Goal: Task Accomplishment & Management: Complete application form

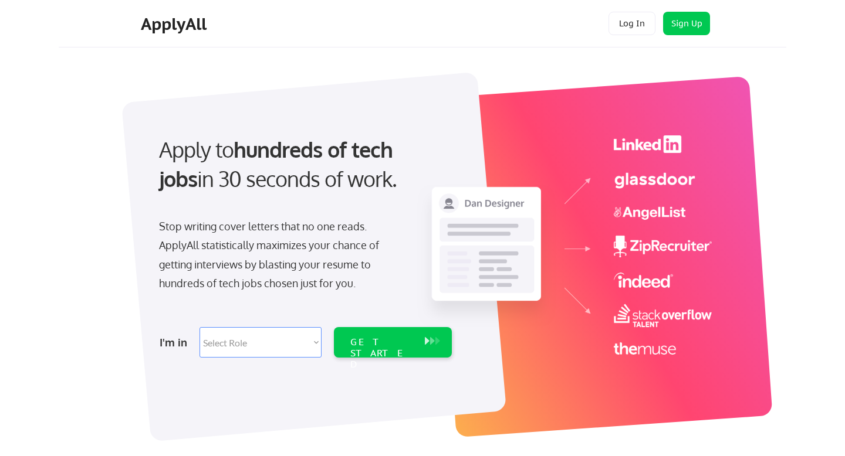
click at [281, 344] on select "Select Role Software Engineering Product Management Customer Success Sales UI/U…" at bounding box center [260, 342] width 122 height 31
select select ""engineering""
click at [199, 327] on select "Select Role Software Engineering Product Management Customer Success Sales UI/U…" at bounding box center [260, 342] width 122 height 31
select select ""engineering""
click at [392, 343] on div "GET STARTED" at bounding box center [381, 354] width 63 height 34
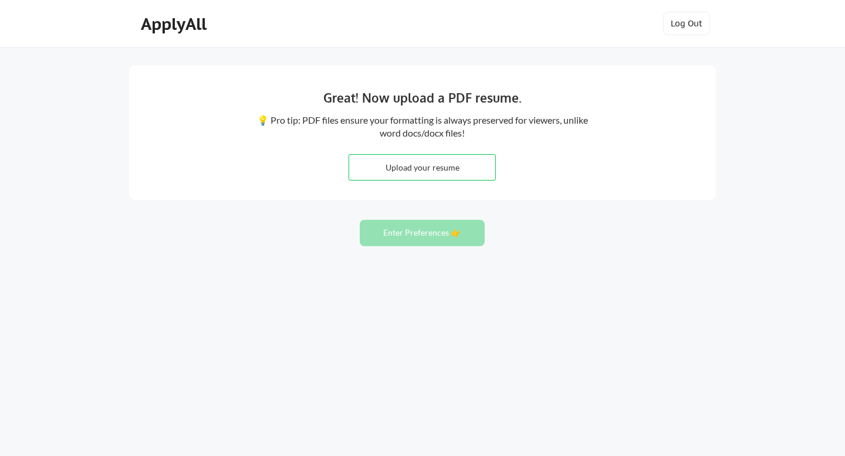
click at [433, 170] on input "file" at bounding box center [422, 167] width 146 height 25
type input "C:\fakepath\Evan Roane Resume August 2025 (1).pdf"
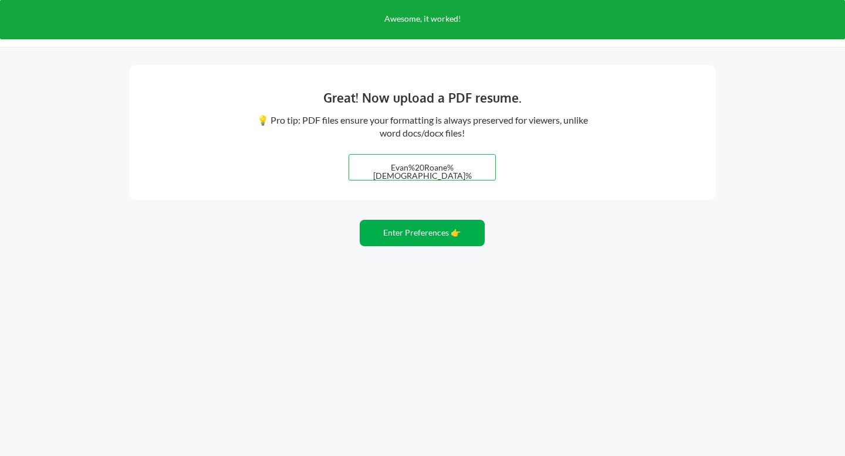
click at [420, 234] on button "Enter Preferences 👉" at bounding box center [422, 233] width 125 height 26
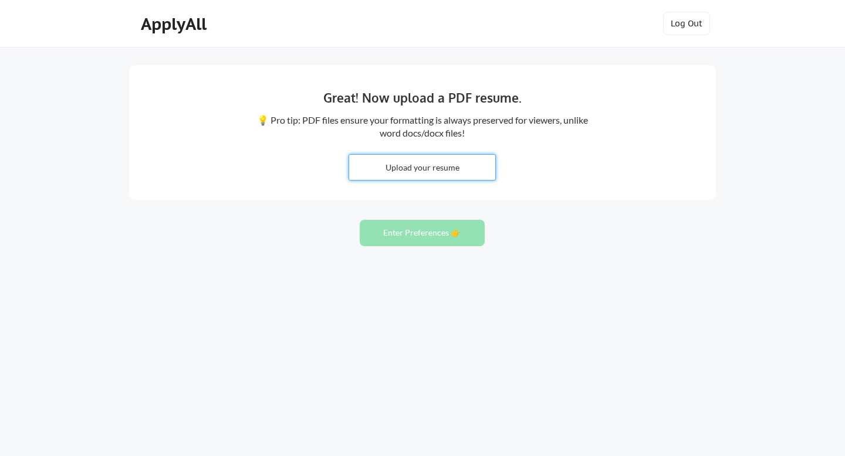
click at [408, 170] on input "file" at bounding box center [422, 167] width 146 height 25
type input "C:\fakepath\[PERSON_NAME] Resume [DATE] (1).pdf"
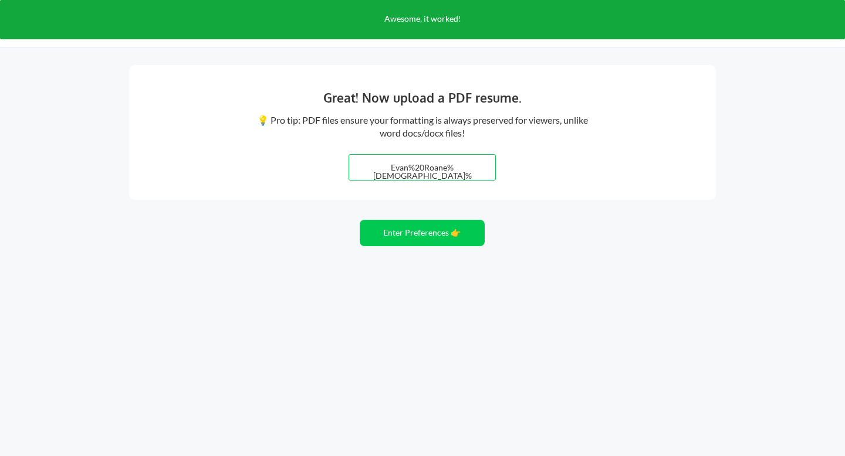
click at [374, 161] on input "file" at bounding box center [422, 167] width 146 height 25
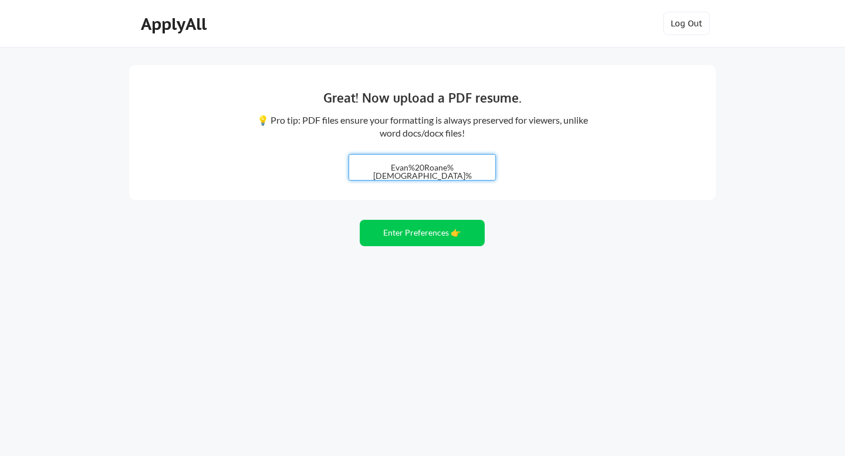
click at [438, 172] on input "file" at bounding box center [422, 167] width 146 height 25
click at [456, 235] on button "Enter Preferences 👉" at bounding box center [422, 233] width 125 height 26
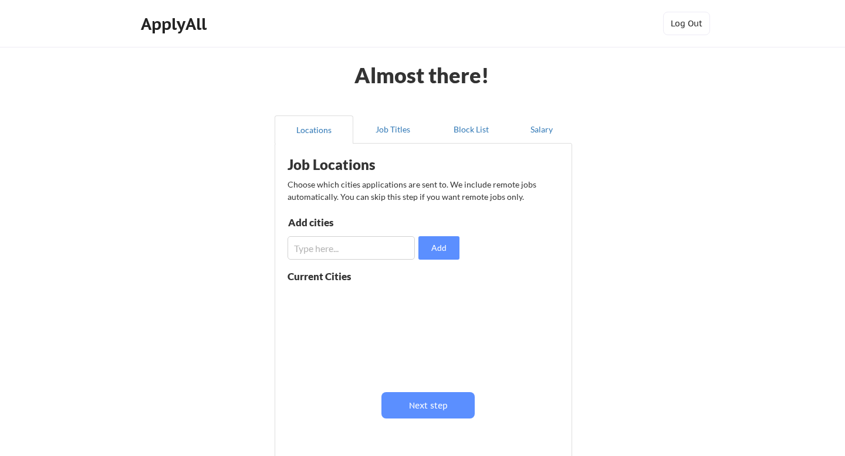
click at [378, 242] on input "input" at bounding box center [350, 247] width 127 height 23
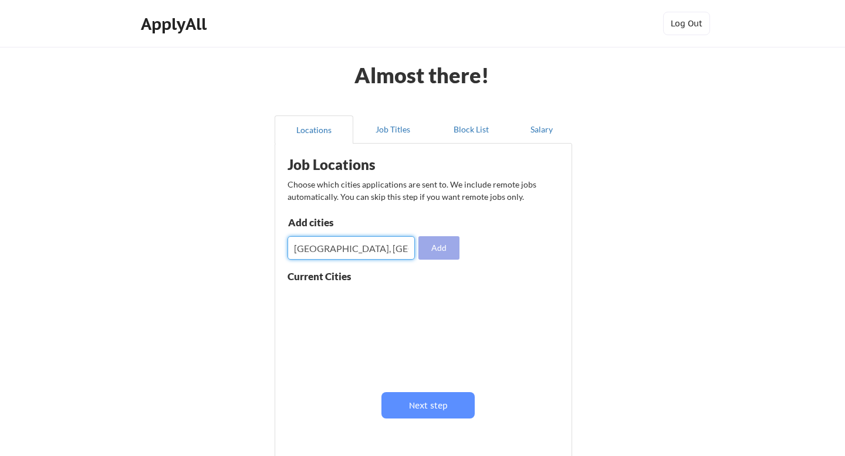
type input "[GEOGRAPHIC_DATA], [GEOGRAPHIC_DATA]"
click at [440, 252] on button "Add" at bounding box center [438, 247] width 41 height 23
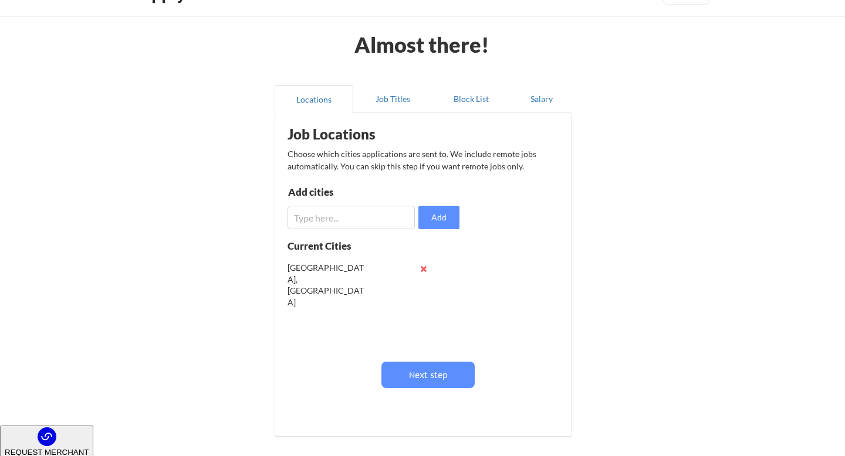
scroll to position [32, 0]
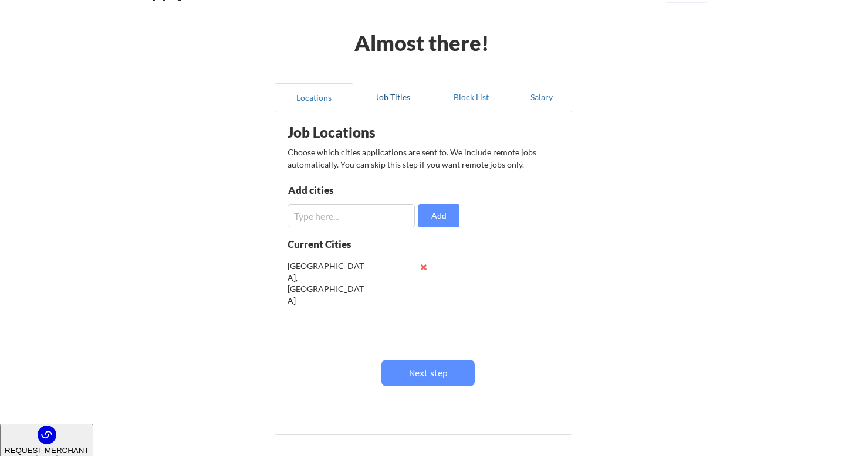
click at [386, 96] on button "Job Titles" at bounding box center [392, 97] width 79 height 28
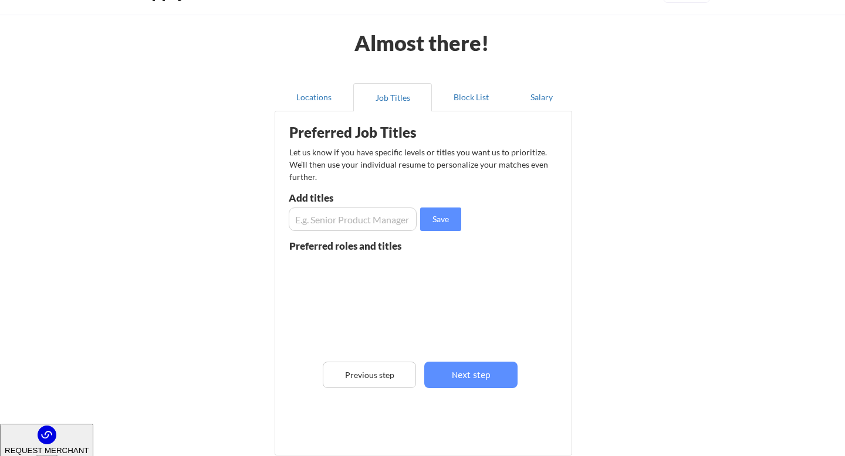
click at [374, 217] on input "input" at bounding box center [353, 219] width 128 height 23
type input "Senior Frontend Engineer"
click at [438, 224] on button "Save" at bounding box center [440, 219] width 41 height 23
click at [367, 222] on input "input" at bounding box center [353, 219] width 128 height 23
type input "Staff Frontend Engineer"
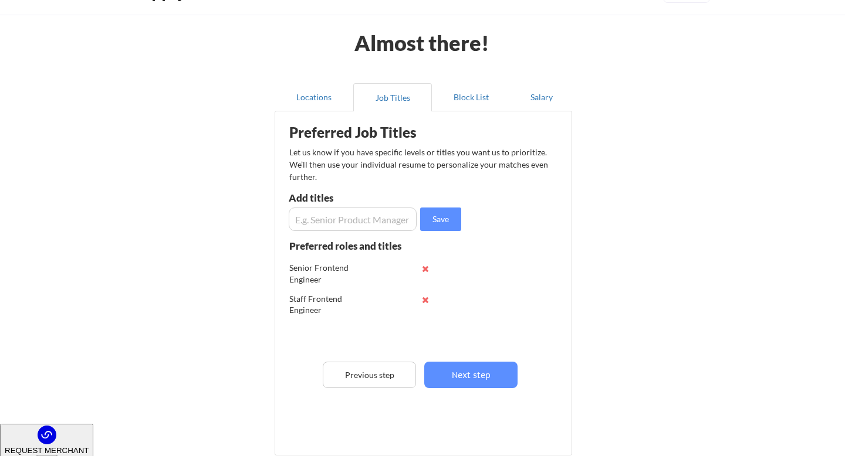
click at [356, 218] on input "input" at bounding box center [353, 219] width 128 height 23
type input "Engineering Team Lead"
click at [352, 216] on input "input" at bounding box center [353, 219] width 128 height 23
type input "Design Systems"
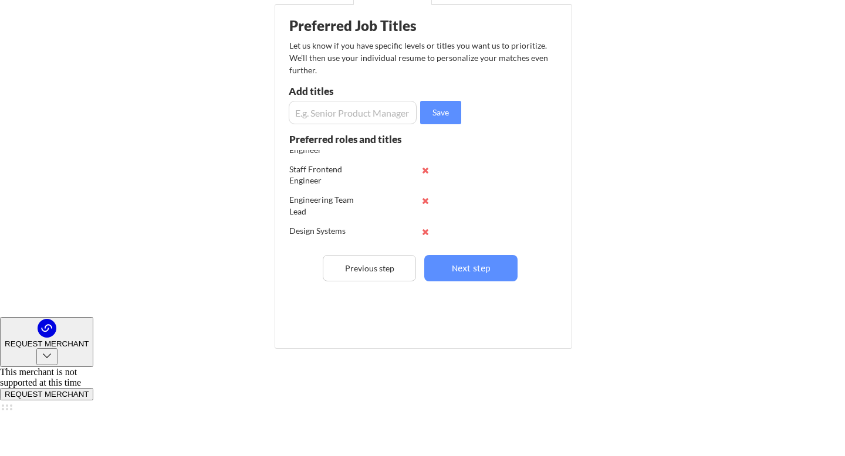
scroll to position [0, 0]
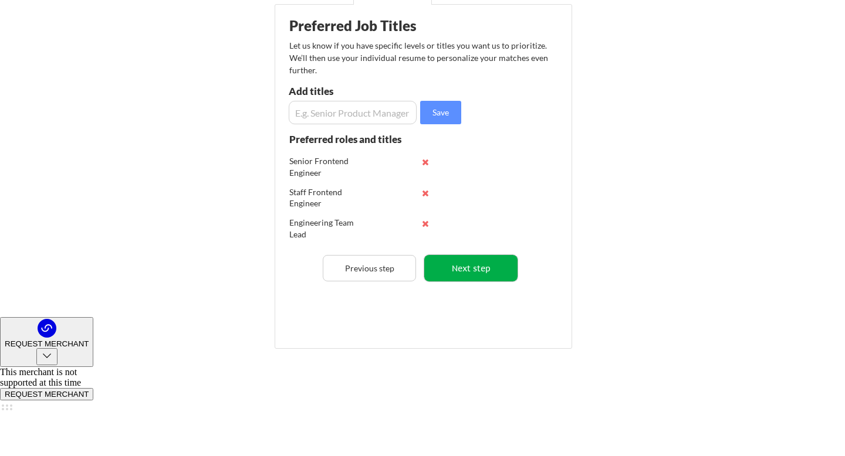
click at [474, 272] on button "Next step" at bounding box center [470, 268] width 93 height 26
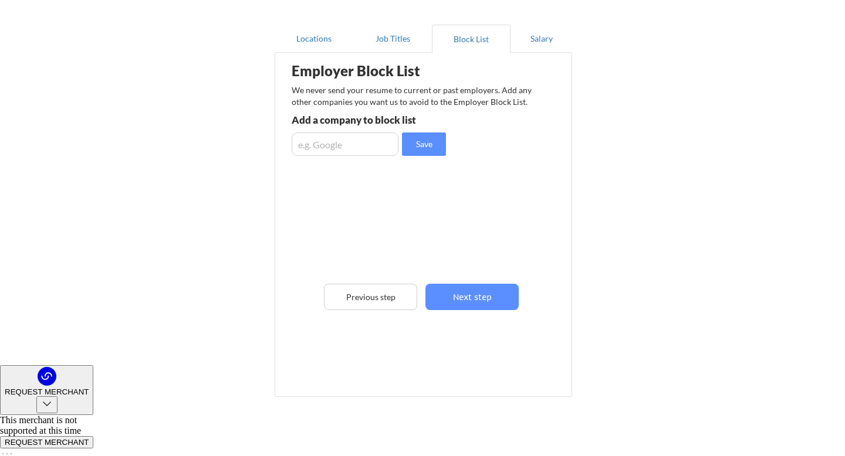
scroll to position [92, 0]
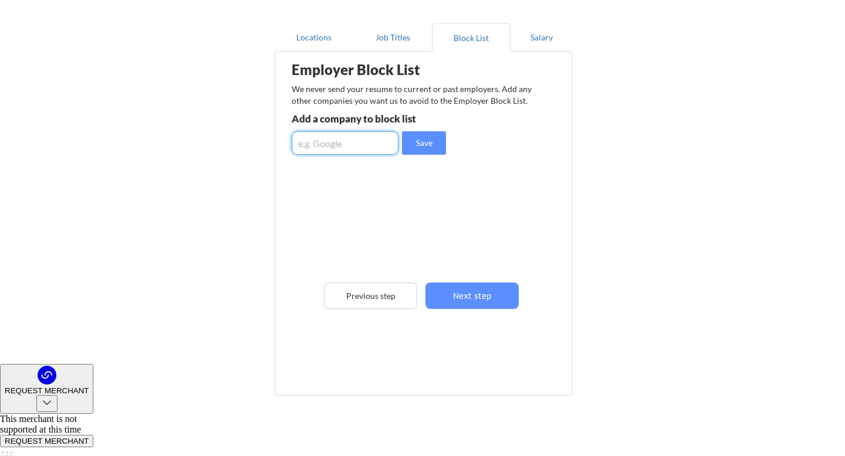
click at [361, 146] on input "input" at bounding box center [345, 142] width 107 height 23
type input "Leaflink"
click at [438, 138] on button "Save" at bounding box center [424, 142] width 44 height 23
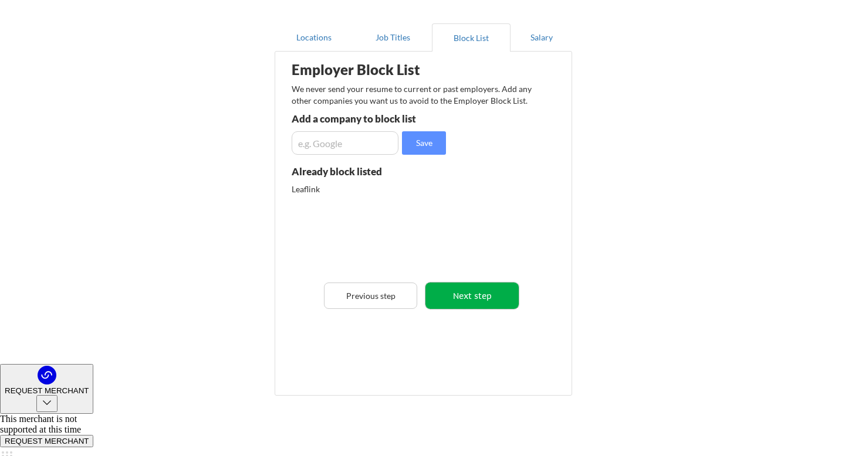
click at [462, 294] on button "Next step" at bounding box center [471, 296] width 93 height 26
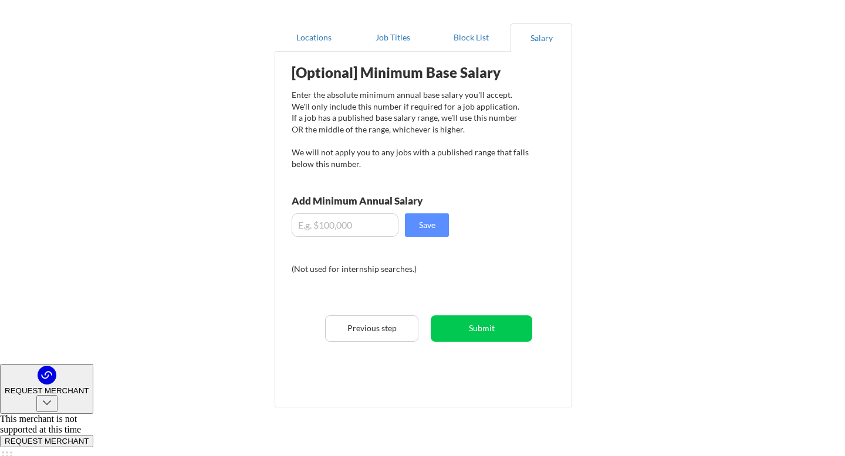
click at [374, 232] on input "input" at bounding box center [345, 225] width 107 height 23
type input "$180,000"
click at [429, 231] on button "Save" at bounding box center [427, 225] width 44 height 23
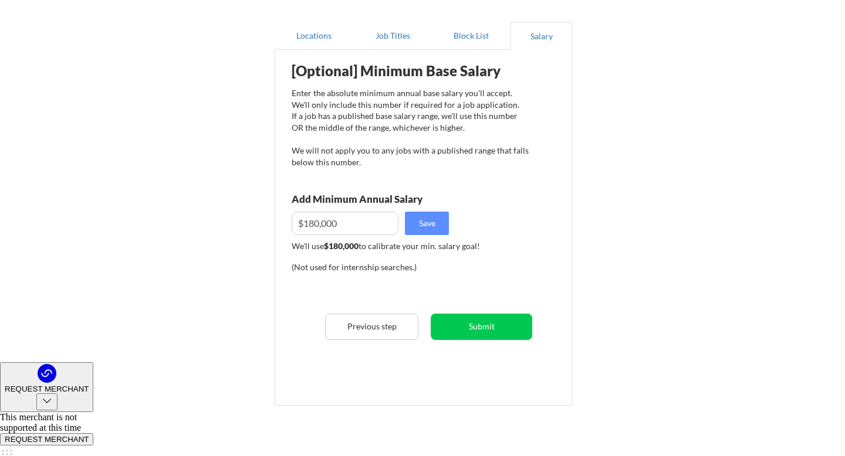
scroll to position [93, 0]
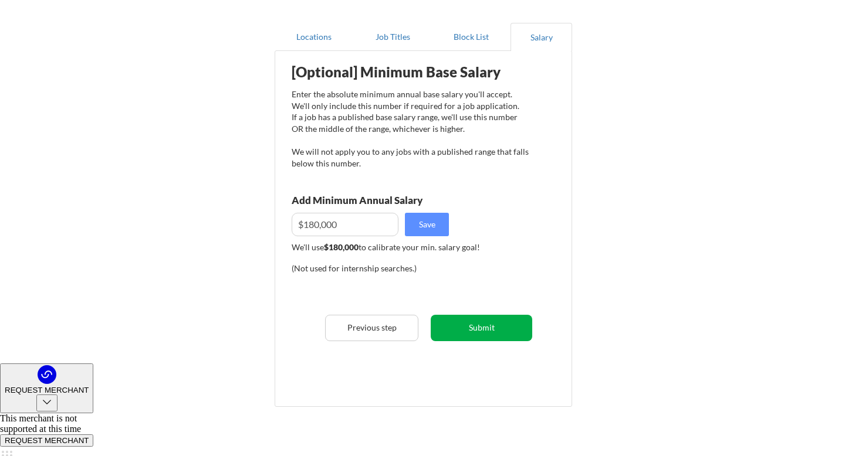
click at [481, 328] on button "Submit" at bounding box center [482, 328] width 102 height 26
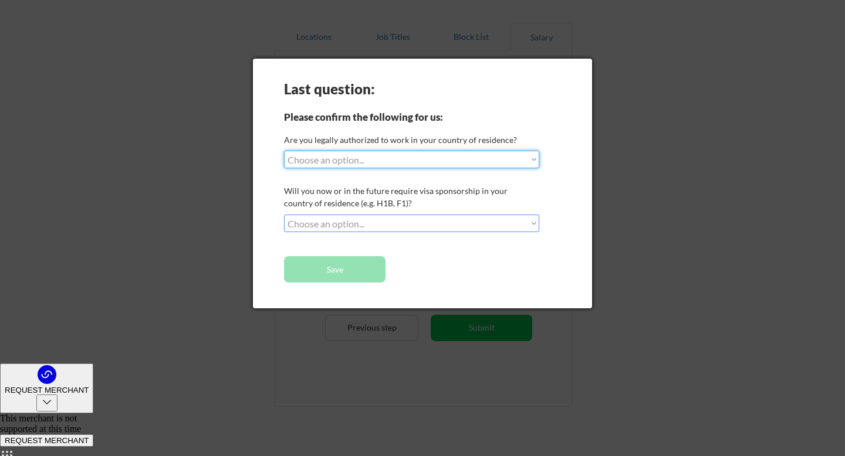
click at [470, 161] on select "Choose an option... Yes, I am a US Citizen Yes, I am a Canadian Citizen Yes, I …" at bounding box center [411, 160] width 255 height 18
select select ""yes__i_am_a_us_citizen""
click at [284, 151] on select "Choose an option... Yes, I am a US Citizen Yes, I am a Canadian Citizen Yes, I …" at bounding box center [411, 160] width 255 height 18
click at [469, 223] on select "Choose an option... No, I will not need sponsorship Yes, I will need sponsorship" at bounding box center [411, 224] width 255 height 18
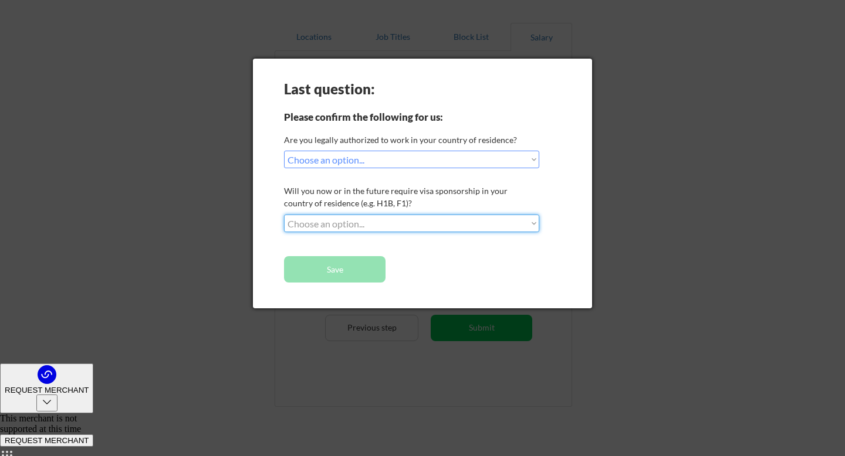
select select ""no__i_will_not_need_sponsorship""
click at [284, 215] on select "Choose an option... No, I will not need sponsorship Yes, I will need sponsorship" at bounding box center [411, 224] width 255 height 18
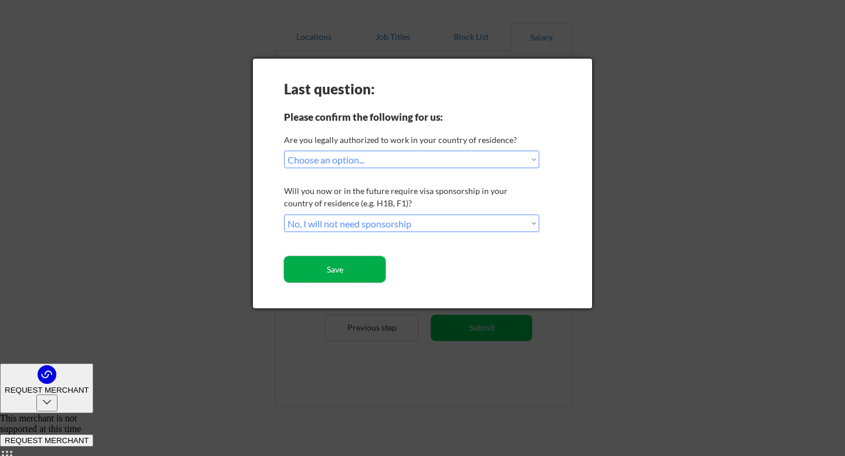
click at [368, 264] on button "Save" at bounding box center [335, 269] width 102 height 26
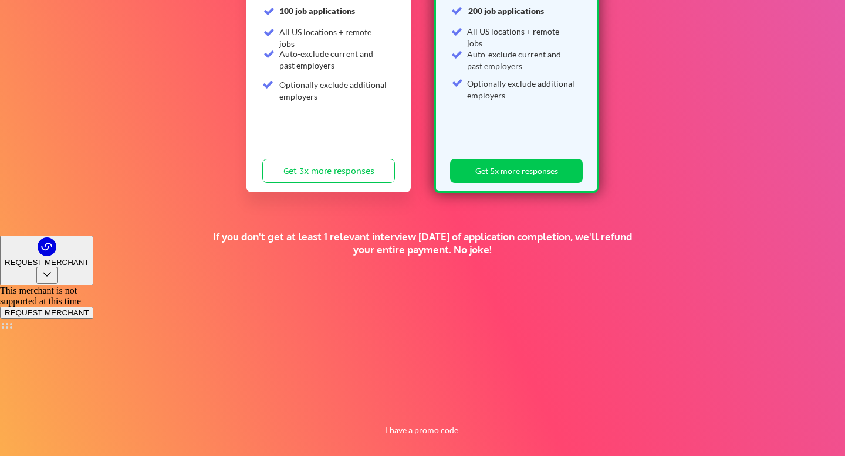
scroll to position [232, 0]
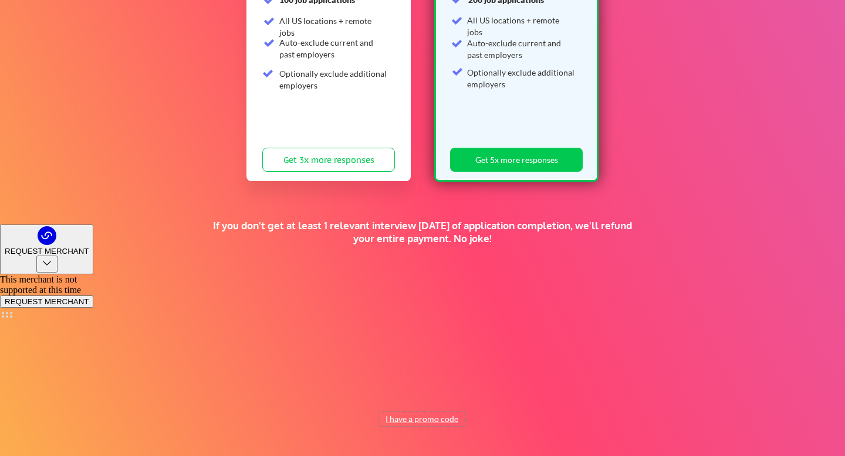
click at [422, 417] on button "I have a promo code" at bounding box center [422, 419] width 86 height 14
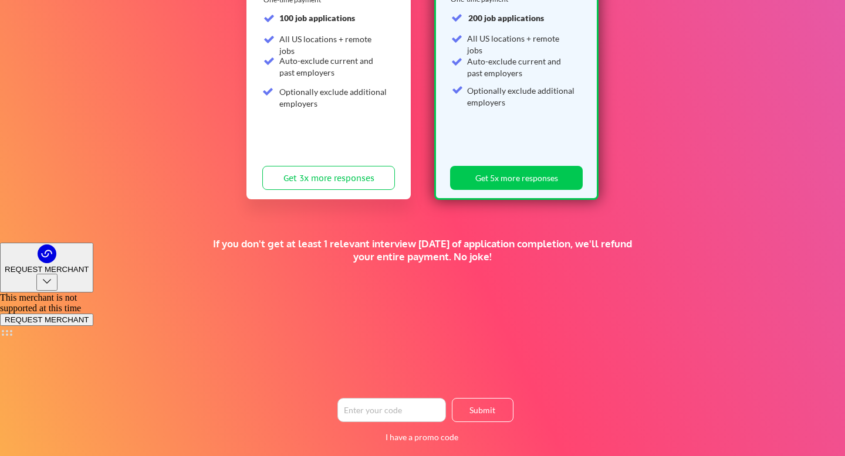
scroll to position [211, 0]
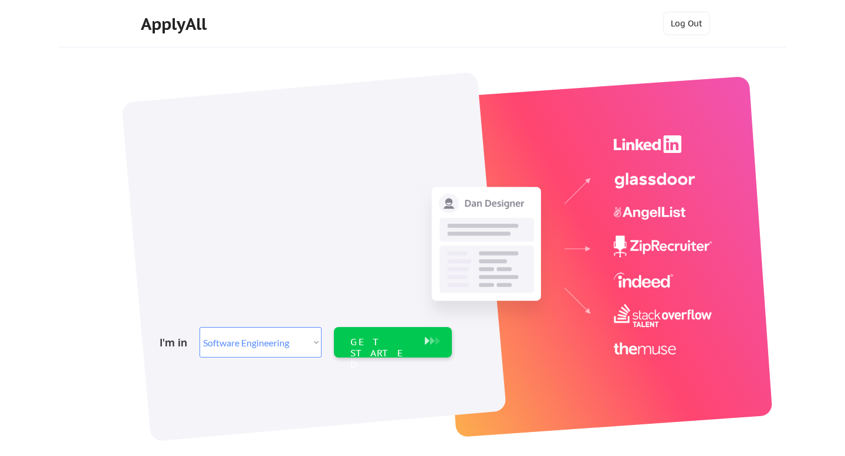
select select ""engineering""
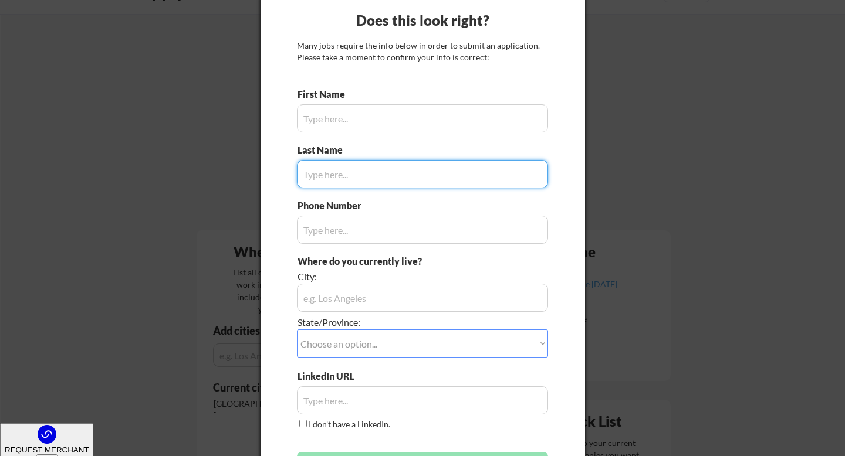
scroll to position [28, 0]
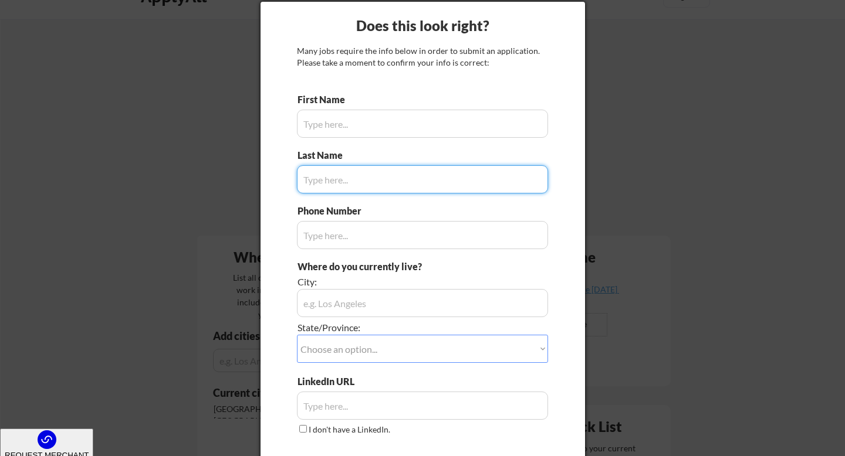
click at [400, 124] on input "input" at bounding box center [422, 124] width 251 height 28
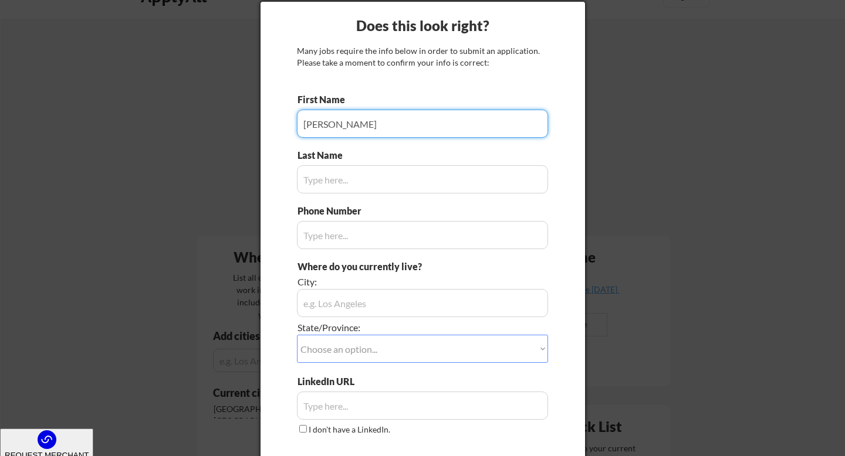
type input "Evan"
click at [402, 184] on input "input" at bounding box center [422, 179] width 251 height 28
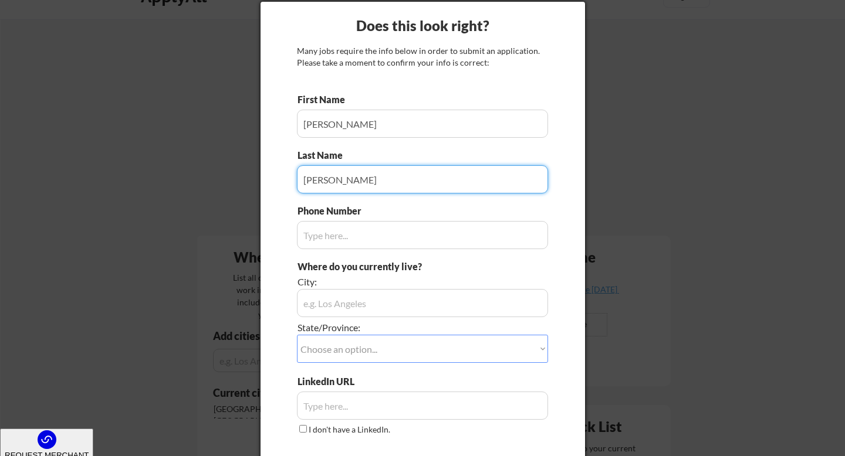
type input "Roane"
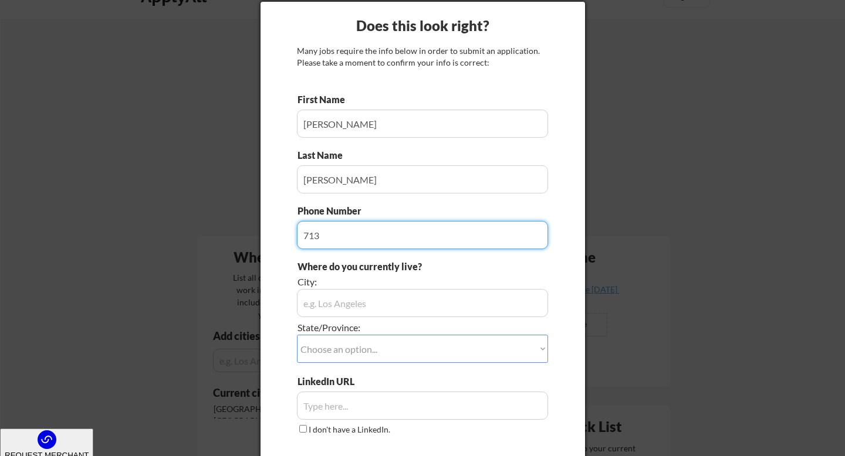
type input "713"
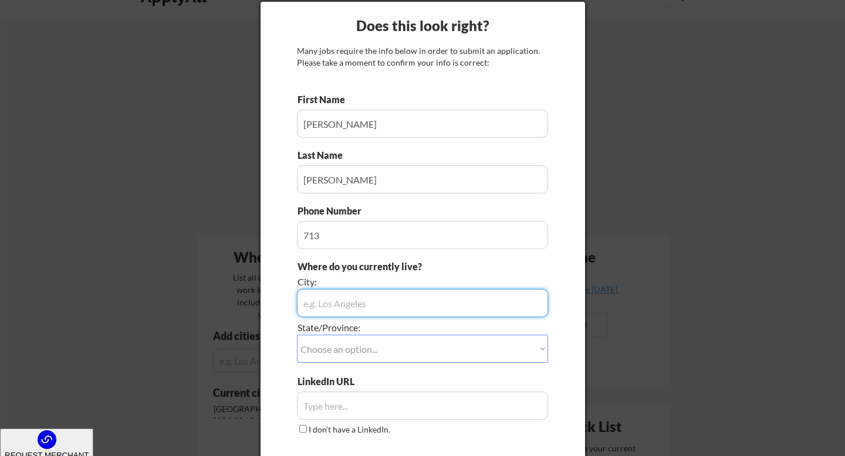
click at [406, 297] on input "input" at bounding box center [422, 303] width 251 height 28
type input "Nashville"
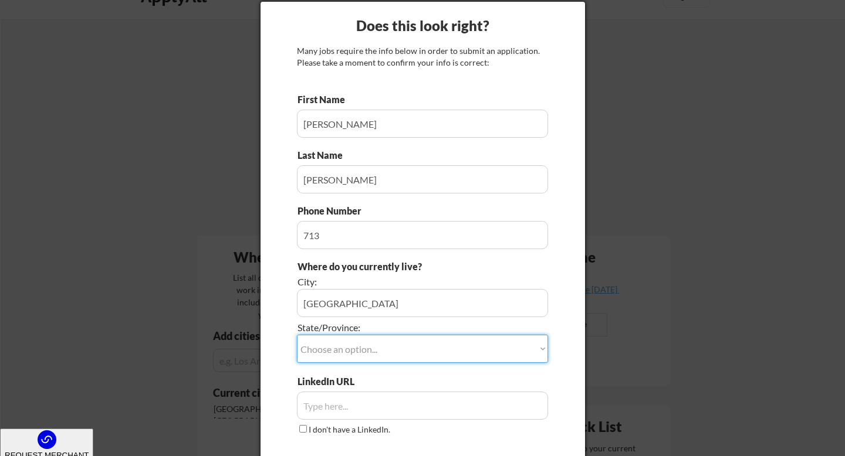
select select ""Tennessee""
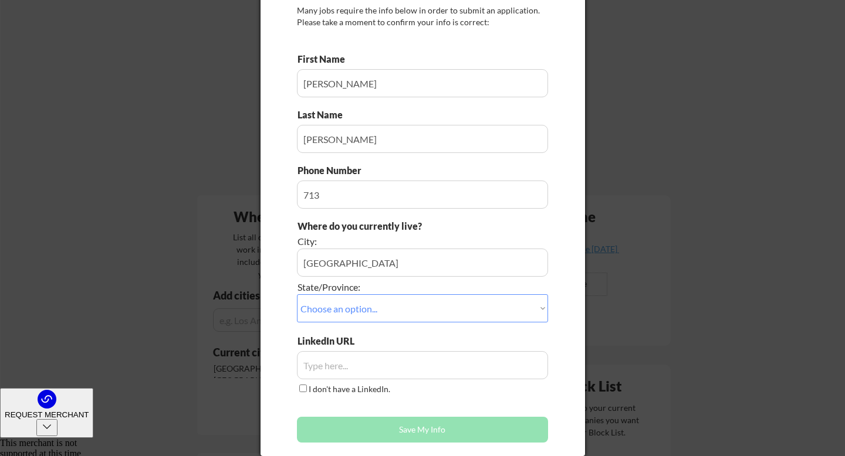
scroll to position [104, 0]
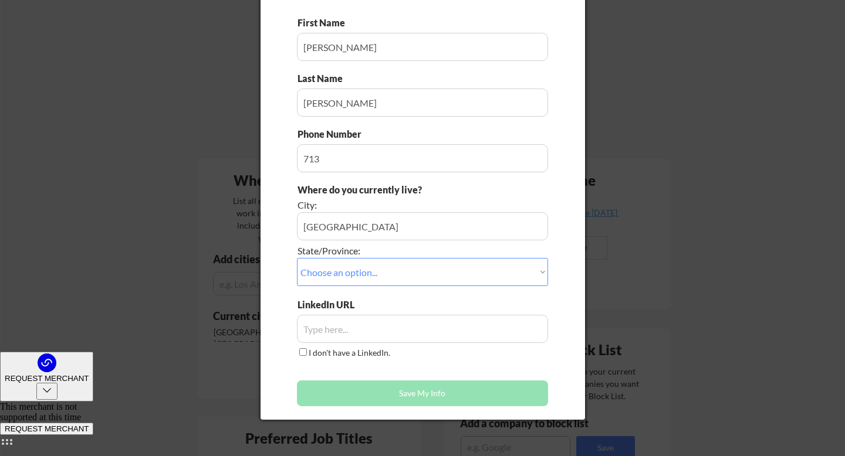
click at [323, 332] on input "input" at bounding box center [422, 329] width 251 height 28
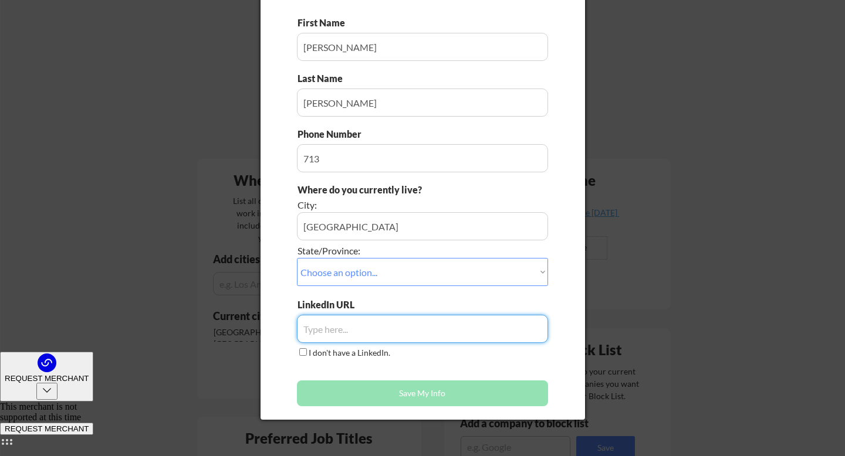
paste input "https://www.linkedin.com/in/evanroane/"
type input "https://www.linkedin.com/in/evanroane/"
click at [375, 358] on div "I don't have a LinkedIn." at bounding box center [345, 353] width 96 height 13
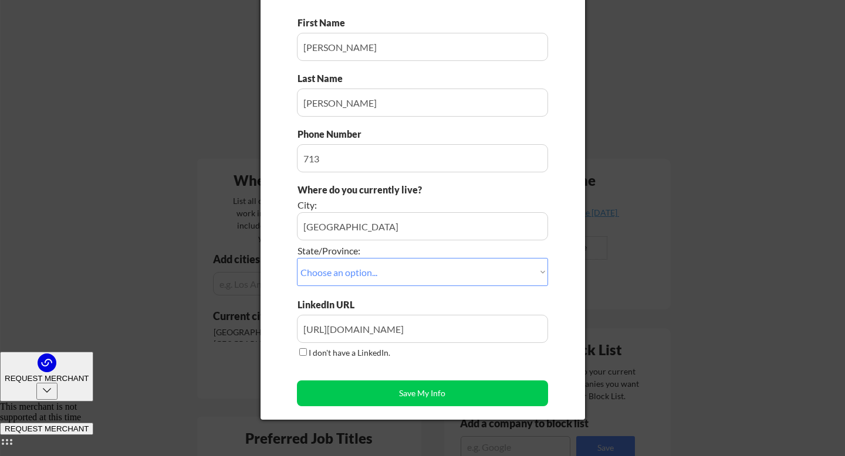
click at [375, 164] on input "input" at bounding box center [422, 158] width 251 height 28
type input "7134080881"
click at [358, 196] on div "Where do you currently live?" at bounding box center [389, 190] width 185 height 13
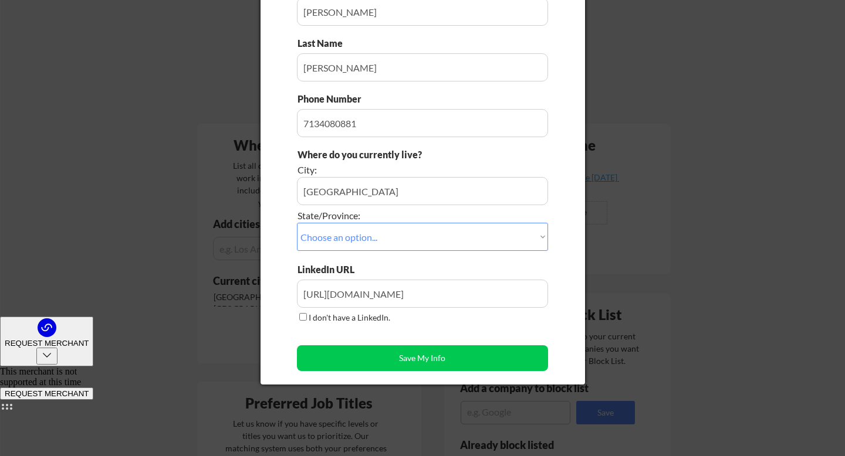
scroll to position [177, 0]
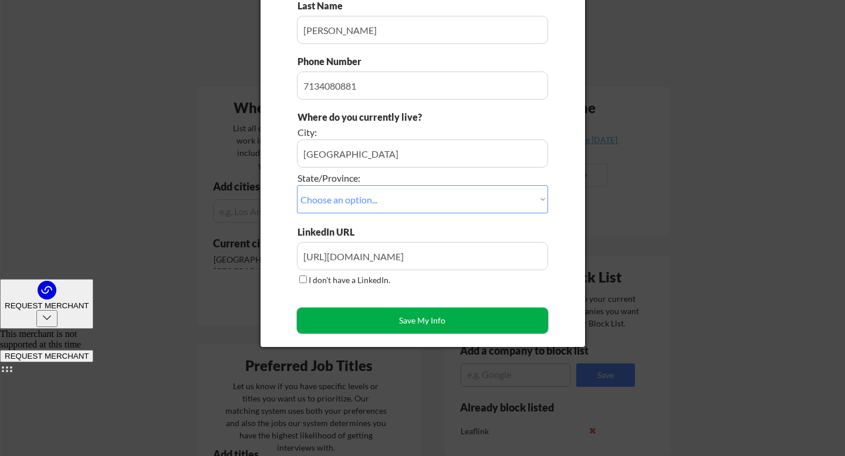
click at [395, 320] on button "Save My Info" at bounding box center [422, 321] width 251 height 26
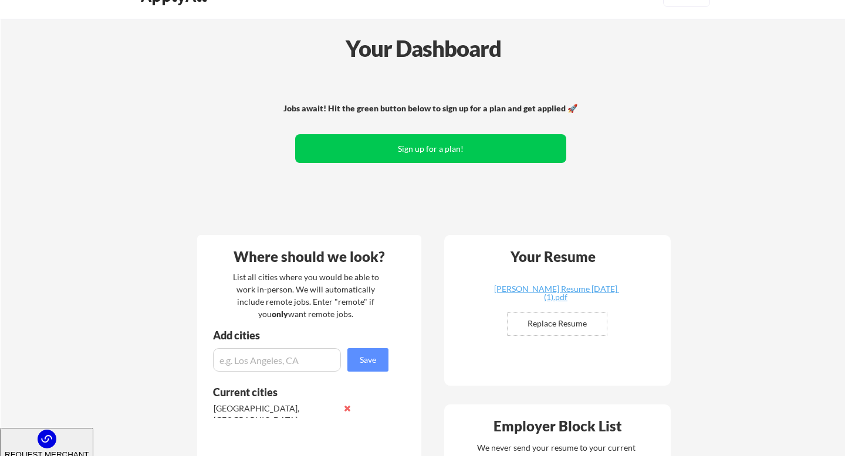
scroll to position [0, 0]
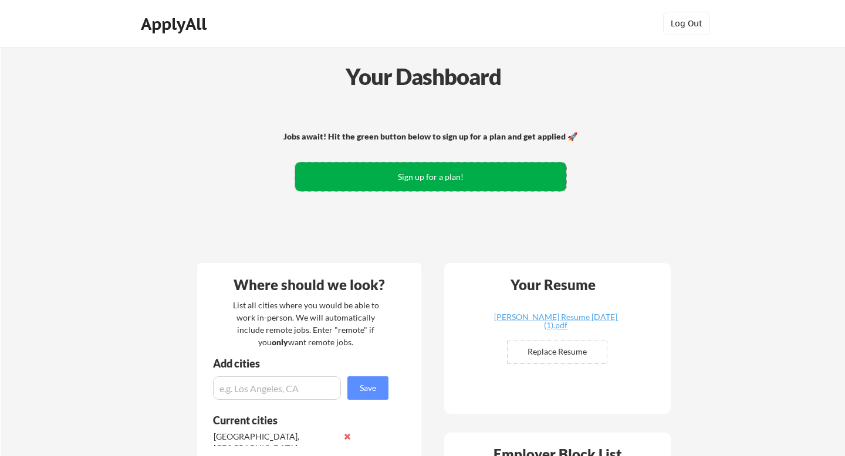
click at [437, 179] on button "Sign up for a plan!" at bounding box center [430, 177] width 271 height 29
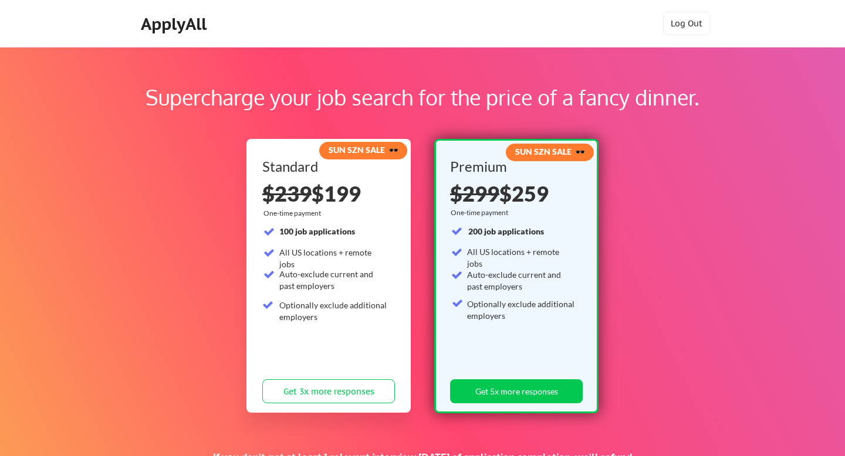
click at [336, 149] on strong "SUN SZN SALE 🕶️" at bounding box center [364, 150] width 70 height 10
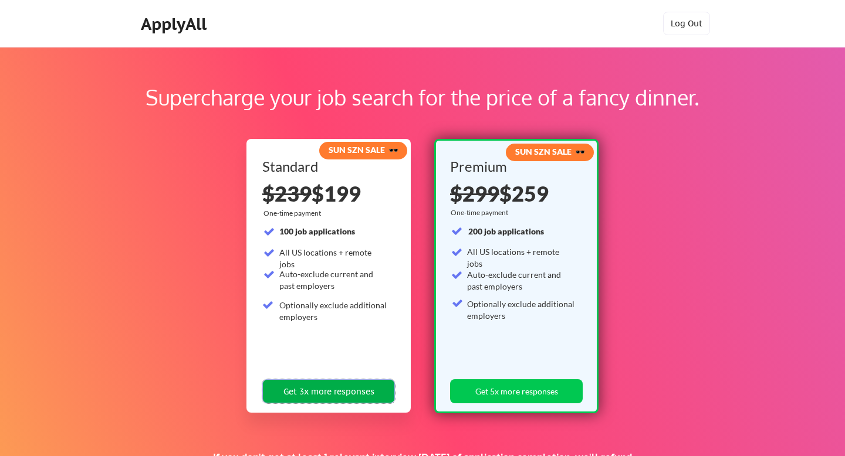
click at [326, 394] on button "Get 3x more responses" at bounding box center [328, 392] width 133 height 24
